Goal: Contribute content: Add original content to the website for others to see

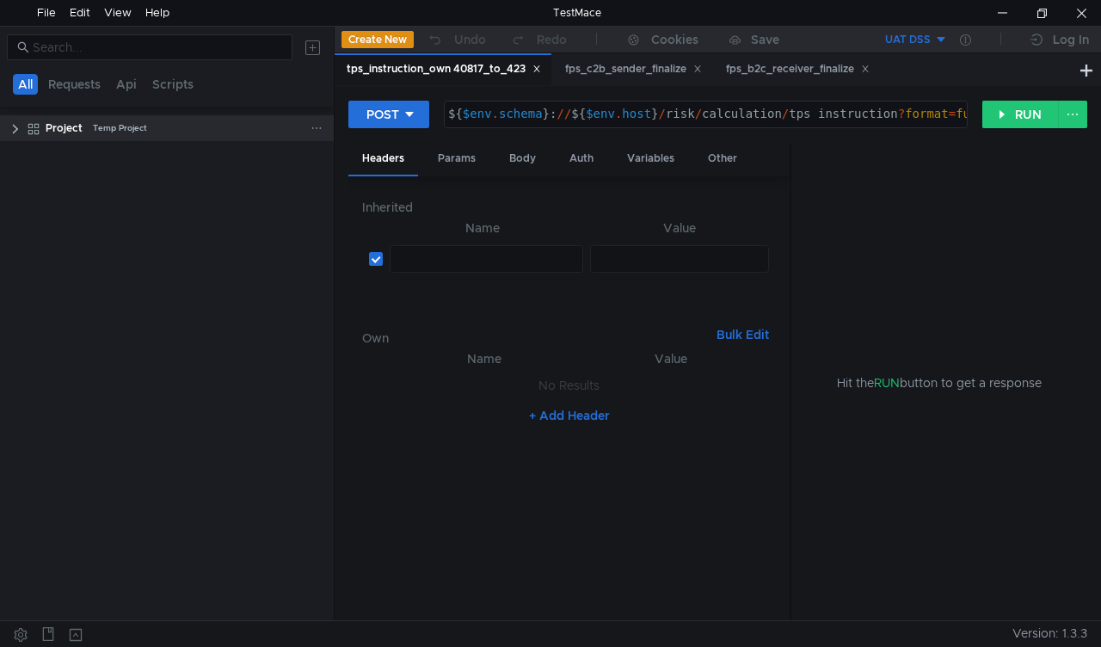
click at [14, 128] on clr-icon at bounding box center [16, 129] width 14 height 14
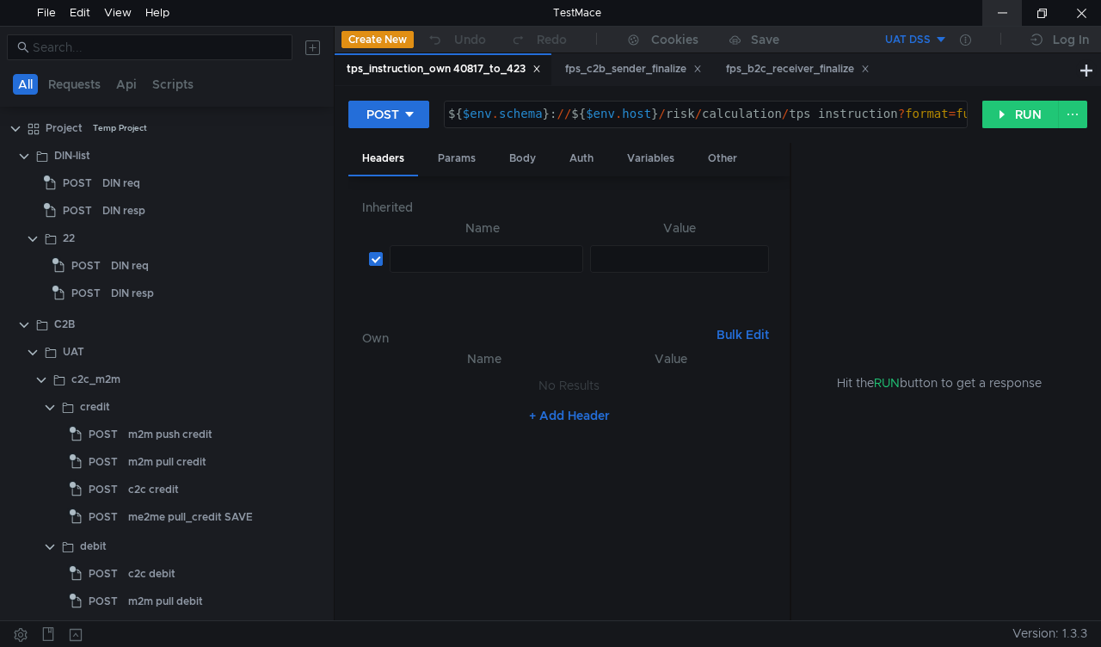
click at [1010, 3] on div at bounding box center [1002, 13] width 40 height 26
click at [994, 7] on div at bounding box center [1002, 13] width 40 height 26
click at [310, 47] on button at bounding box center [313, 48] width 28 height 28
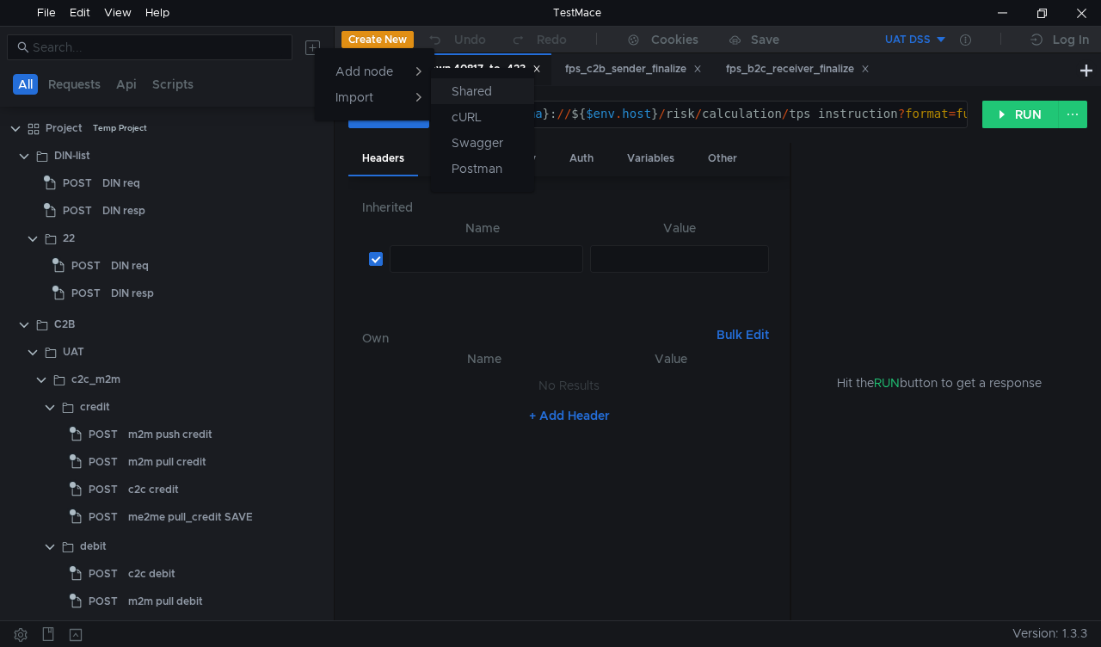
click at [476, 94] on app-tour-anchor "Shared" at bounding box center [471, 91] width 40 height 21
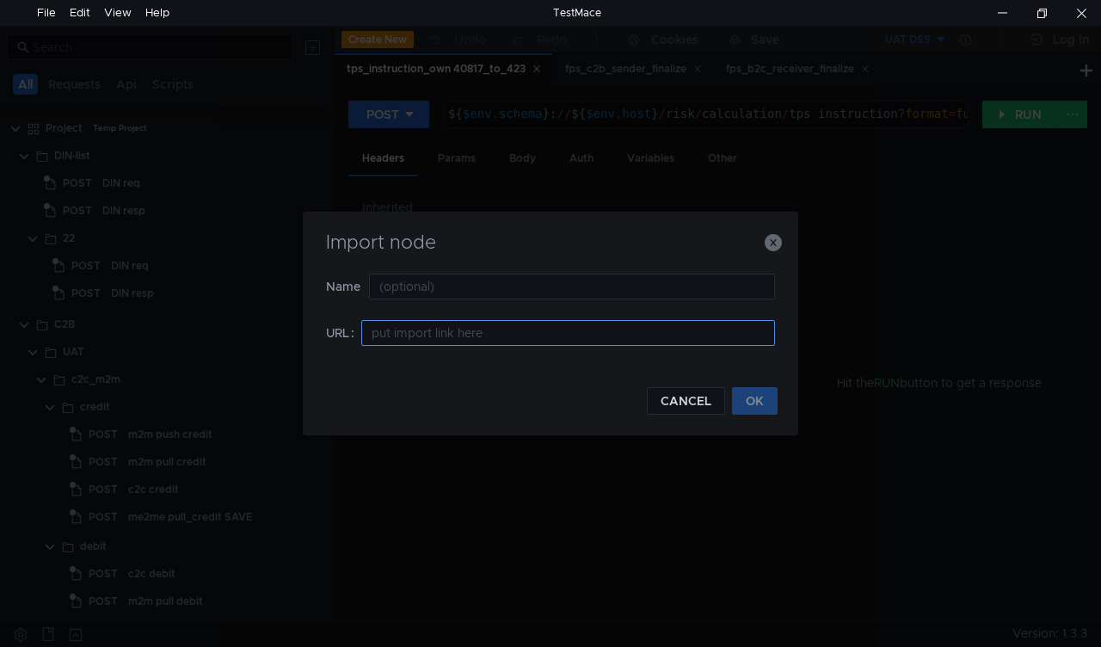
click at [427, 340] on input at bounding box center [568, 333] width 414 height 26
click at [412, 294] on input "text" at bounding box center [572, 286] width 406 height 26
type input "n"
type input "т"
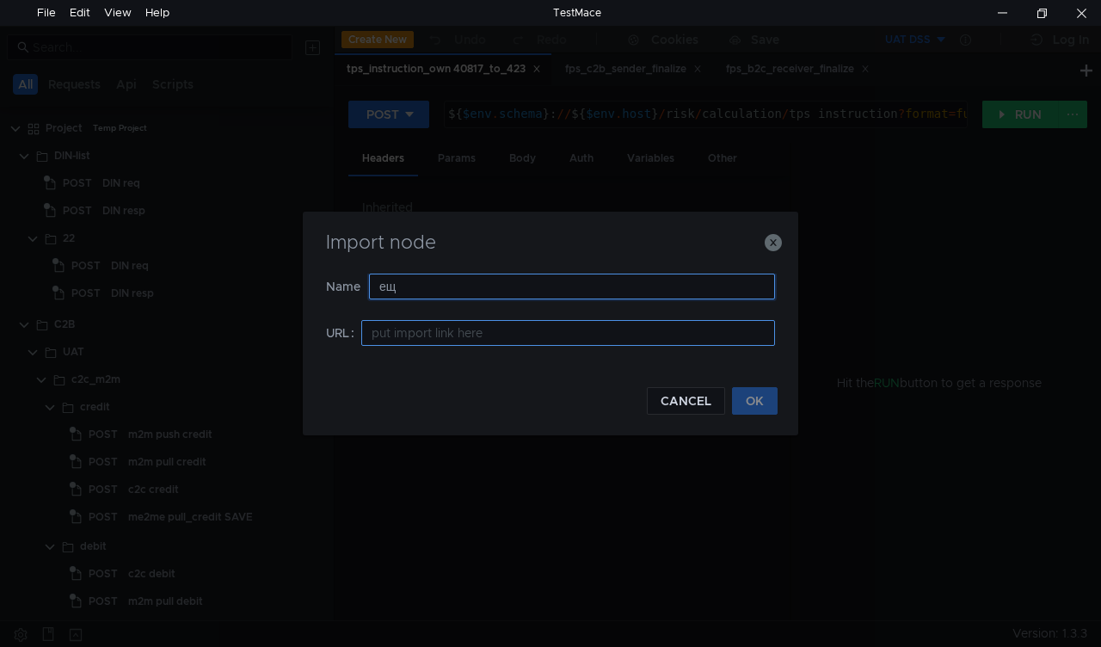
type input "е"
type input "total"
click at [428, 332] on input at bounding box center [568, 333] width 414 height 26
